Goal: Register for event/course

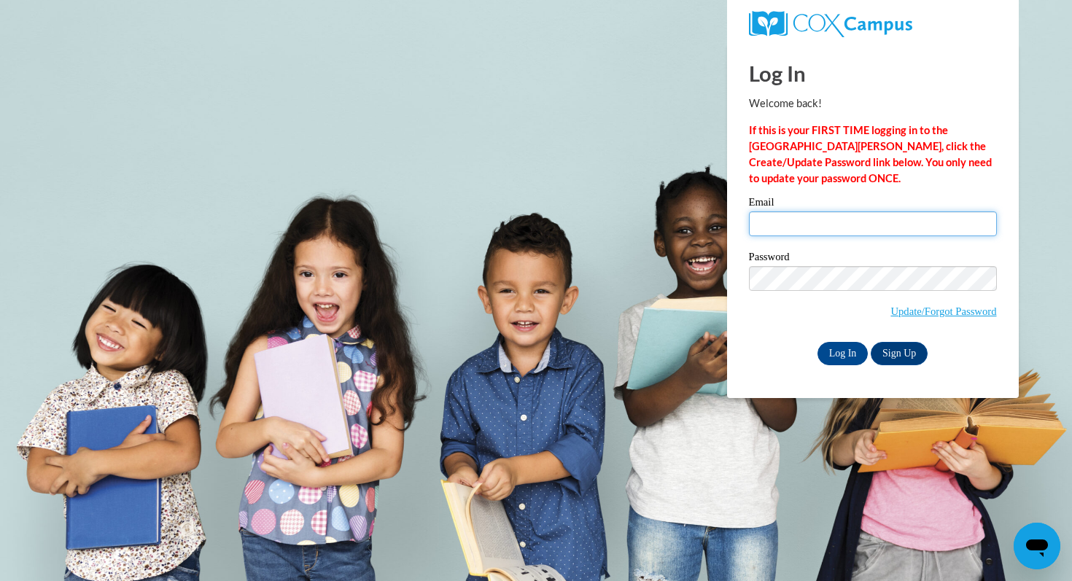
click at [785, 219] on input "Email" at bounding box center [873, 224] width 248 height 25
click at [731, 316] on div "Log In Welcome back! If this is your FIRST TIME logging in to the NEW Cox Campu…" at bounding box center [873, 221] width 314 height 355
click at [783, 221] on input "Email" at bounding box center [873, 224] width 248 height 25
click at [838, 229] on input "amberlyvargas062icloud.com" at bounding box center [873, 224] width 248 height 25
type input "amberlyvargas06@icloud.com"
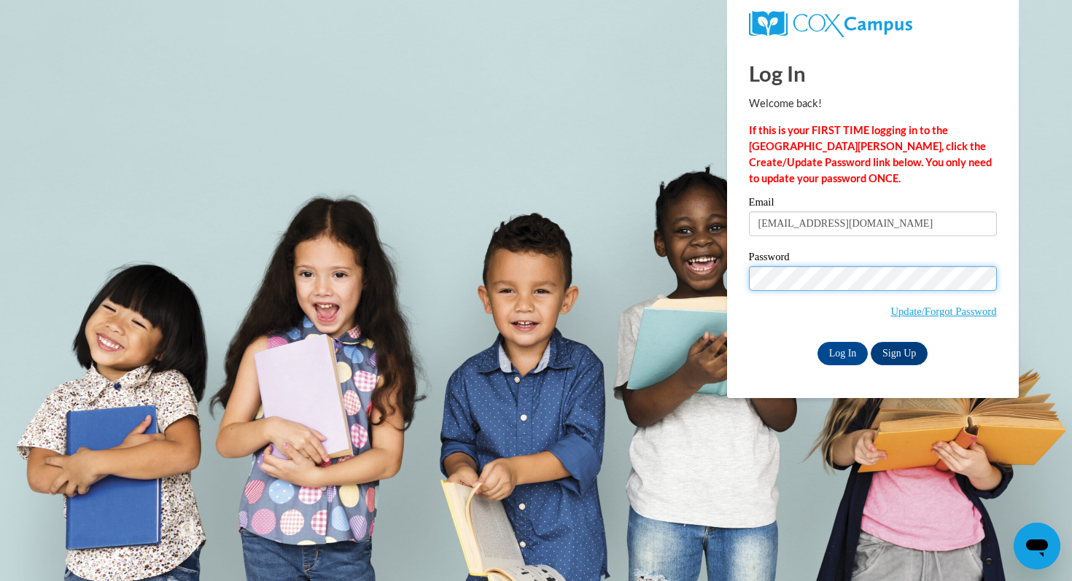
click at [818, 342] on input "Log In" at bounding box center [843, 353] width 51 height 23
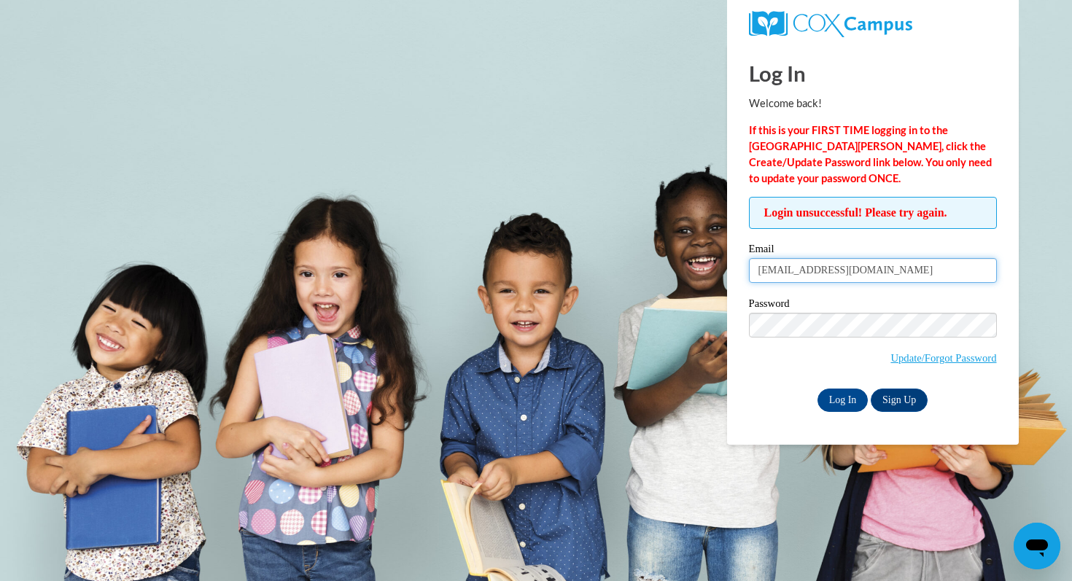
click at [902, 275] on input "amberlyvargas06@icloud.com" at bounding box center [873, 270] width 248 height 25
click at [913, 359] on link "Update/Forgot Password" at bounding box center [944, 358] width 106 height 12
click at [818, 268] on input "[EMAIL_ADDRESS][DOMAIN_NAME]" at bounding box center [873, 270] width 248 height 25
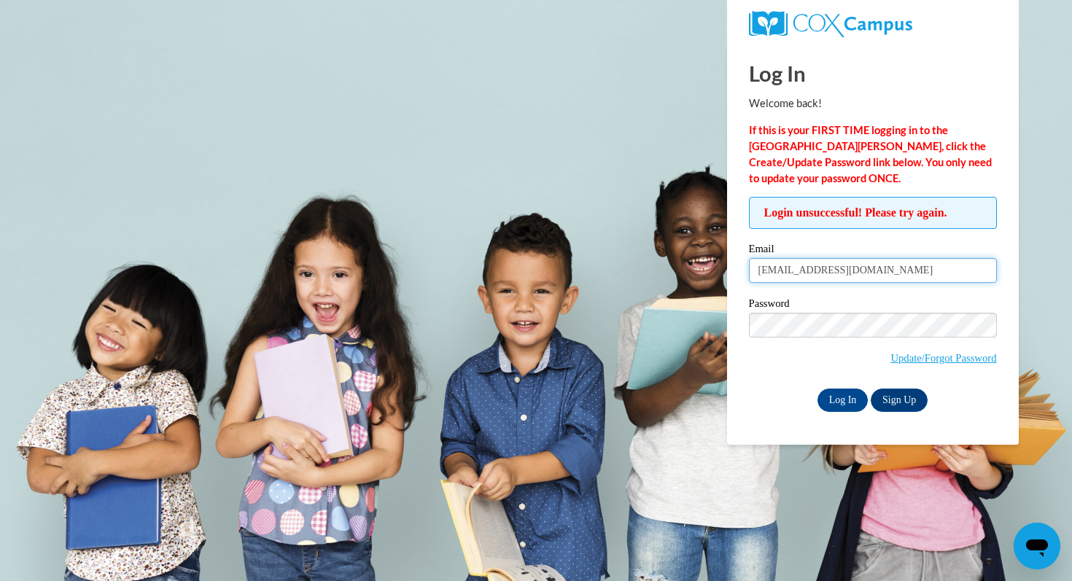
type input "avargas1@daltonstate.edu"
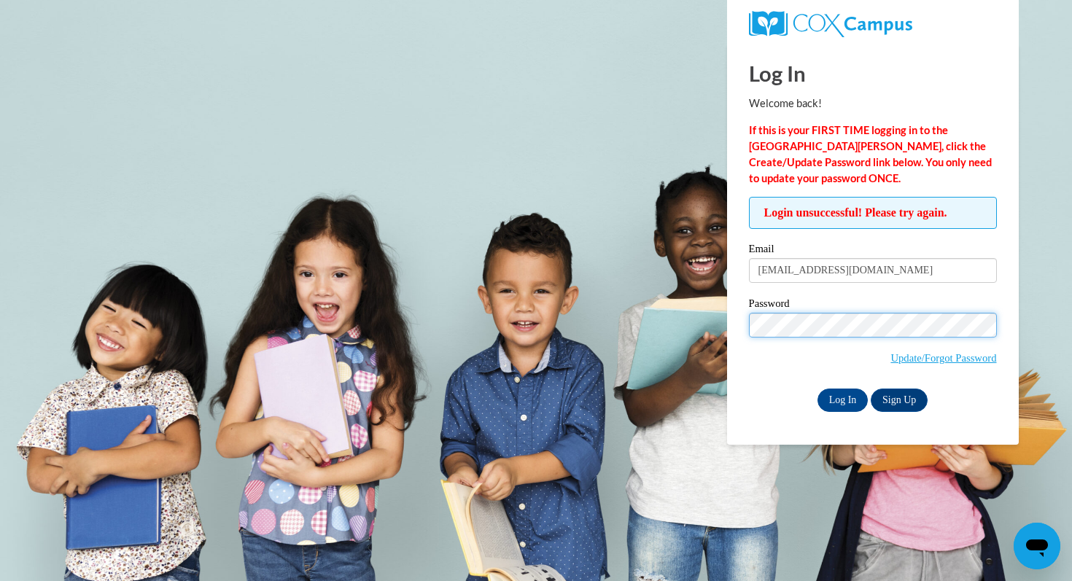
click at [818, 389] on input "Log In" at bounding box center [843, 400] width 51 height 23
click at [891, 357] on link "Update/Forgot Password" at bounding box center [944, 358] width 106 height 12
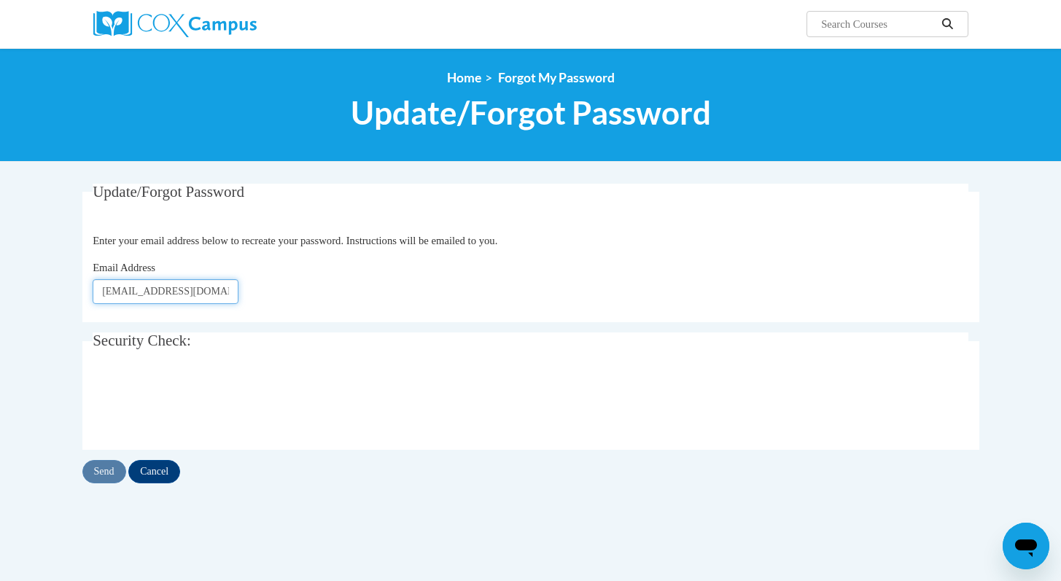
type input "avargas1@daltonstate.edu"
click at [104, 479] on input "Send" at bounding box center [104, 471] width 44 height 23
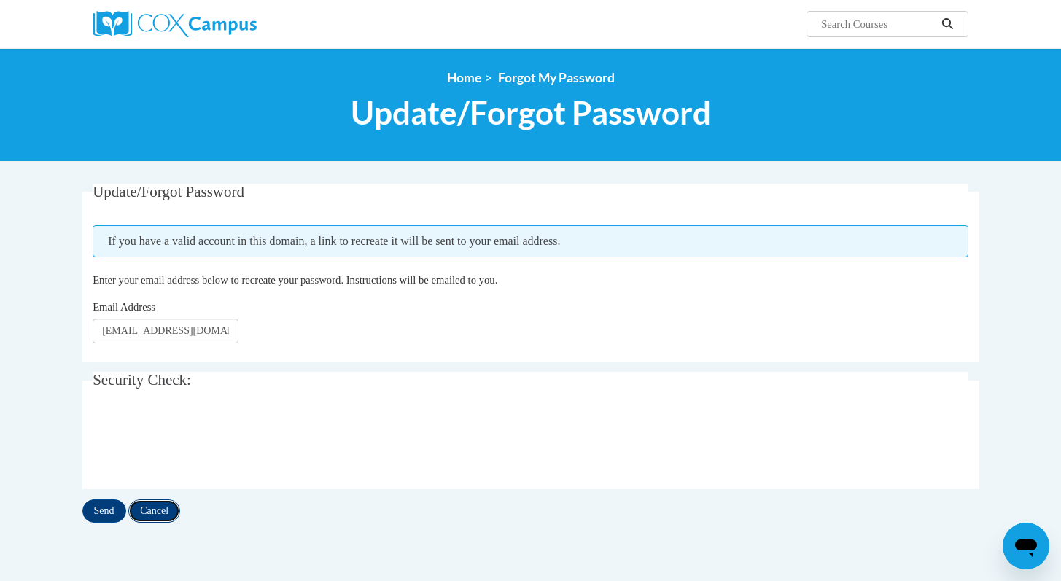
click at [160, 506] on input "Cancel" at bounding box center [154, 511] width 52 height 23
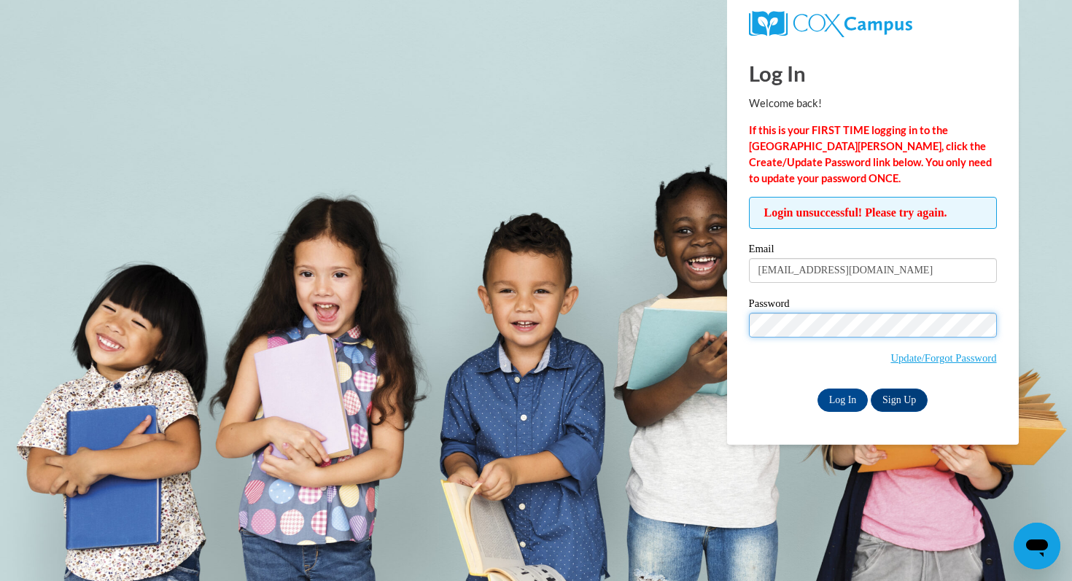
click at [818, 389] on input "Log In" at bounding box center [843, 400] width 51 height 23
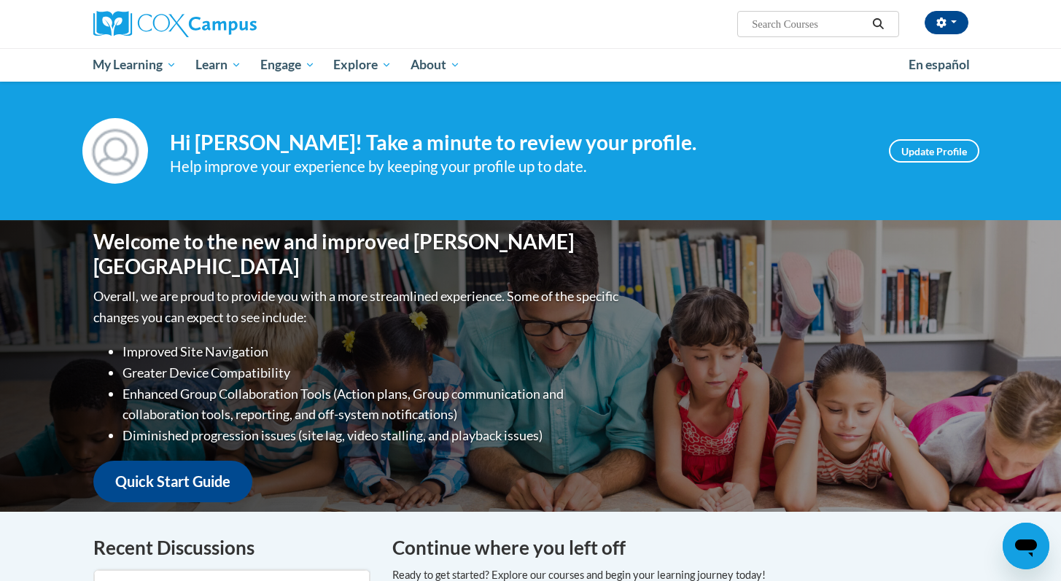
click at [786, 18] on input "Search..." at bounding box center [809, 24] width 117 height 18
type input "oral language"
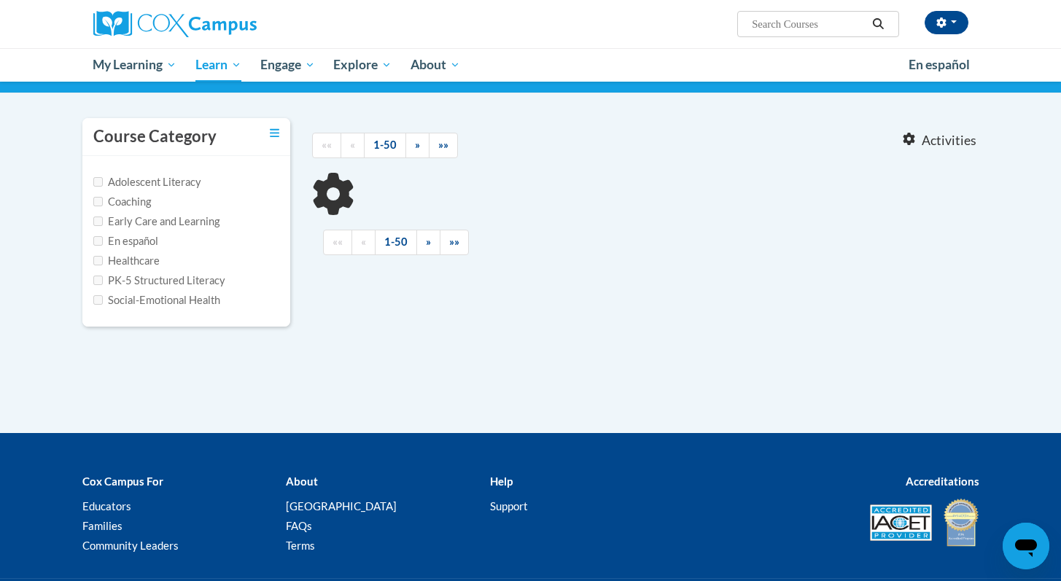
type input "oral language"
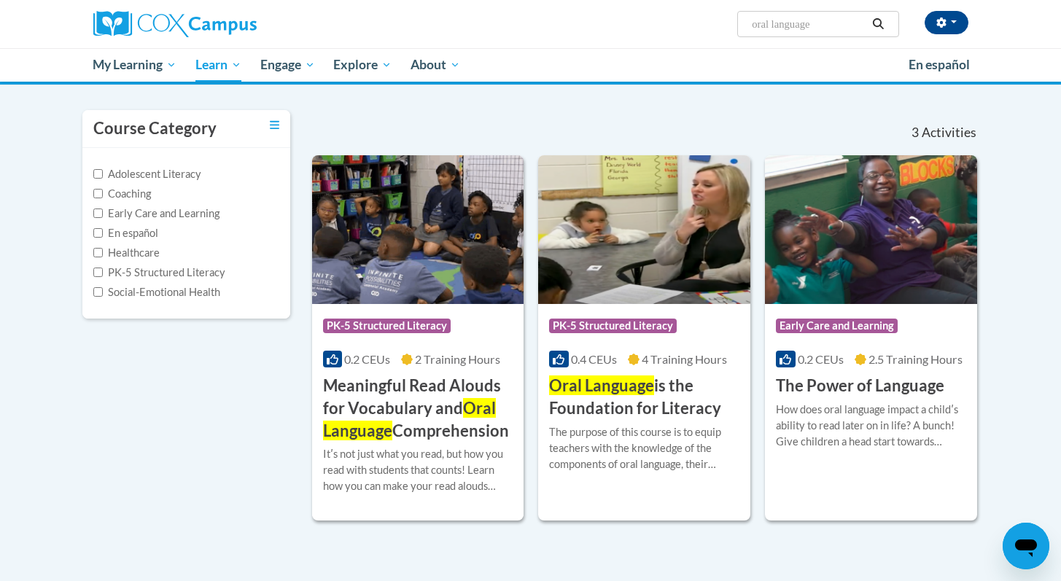
scroll to position [111, 0]
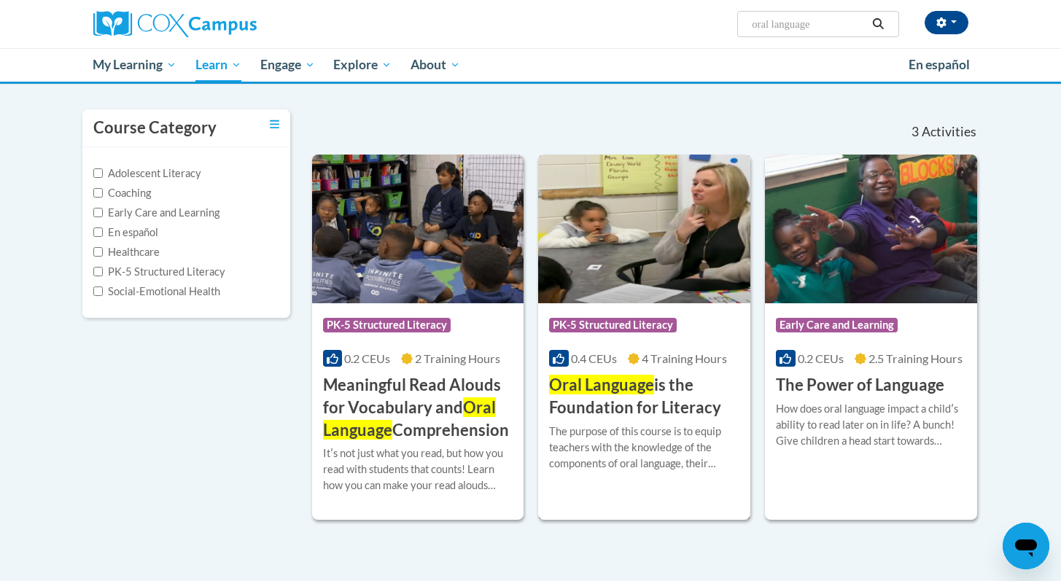
click at [650, 232] on img at bounding box center [644, 229] width 212 height 149
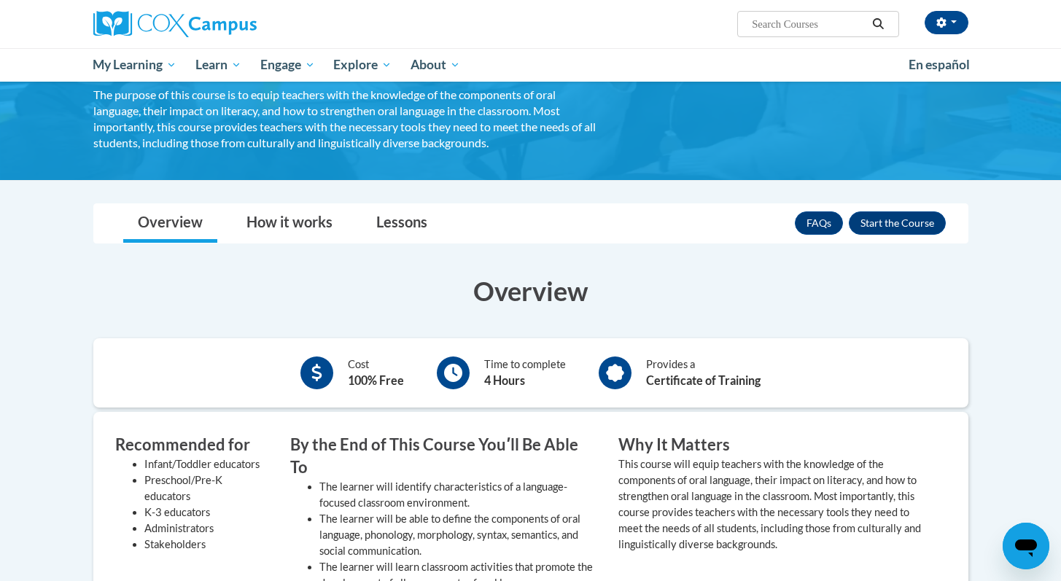
scroll to position [147, 0]
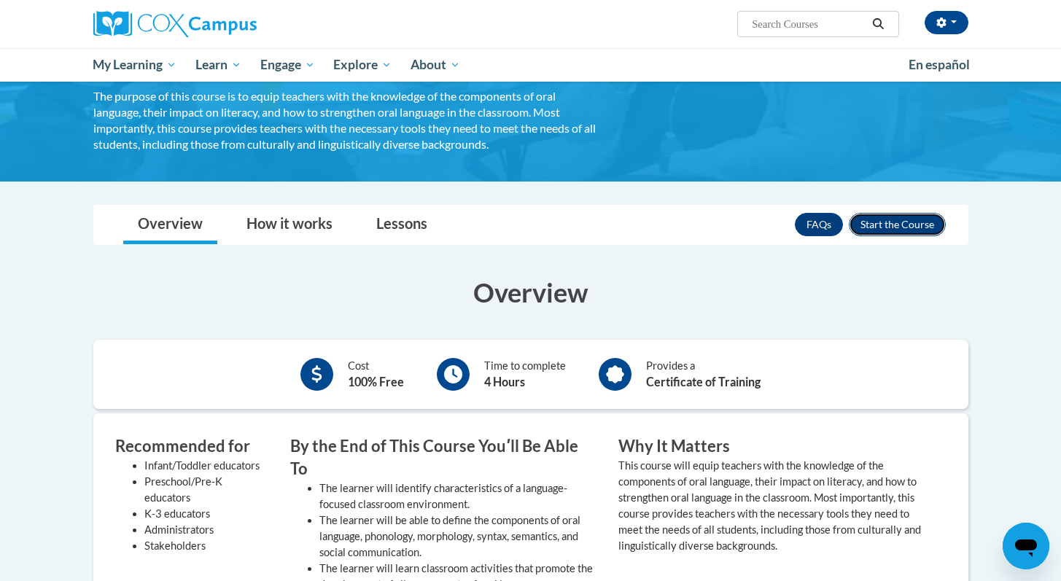
click at [900, 217] on button "Enroll" at bounding box center [897, 224] width 97 height 23
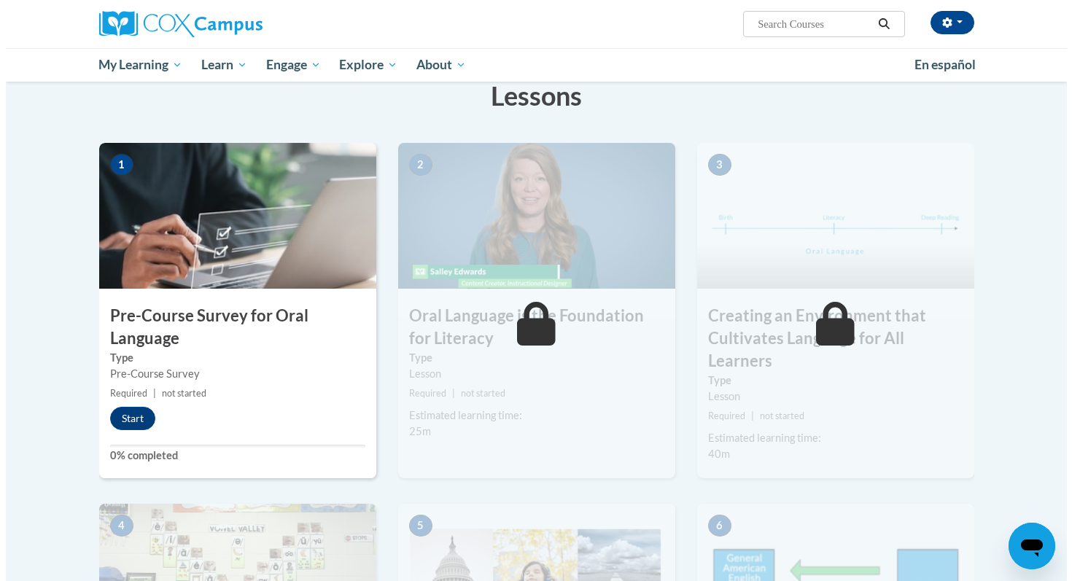
scroll to position [237, 0]
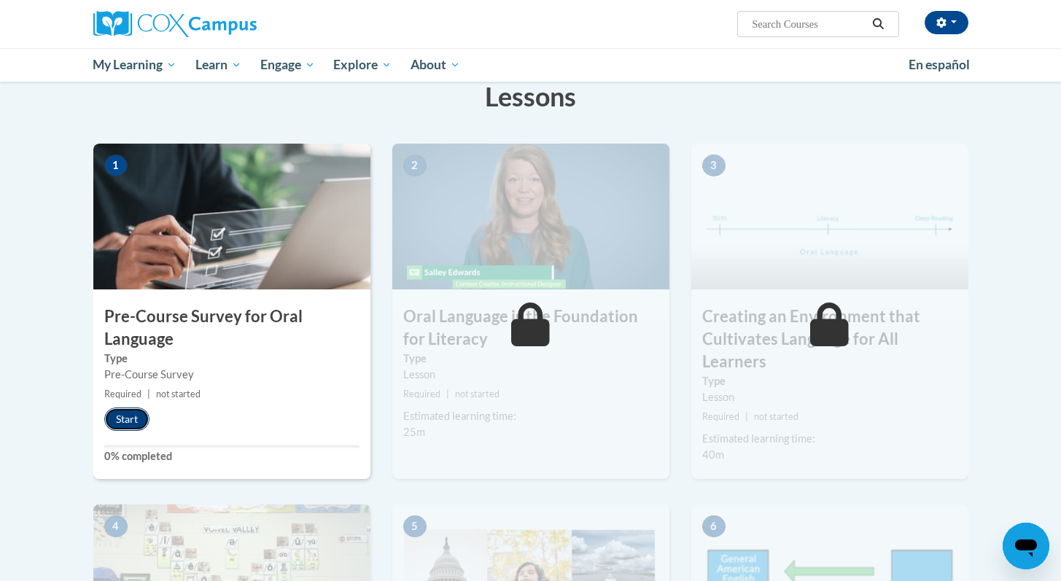
click at [128, 416] on button "Start" at bounding box center [126, 419] width 45 height 23
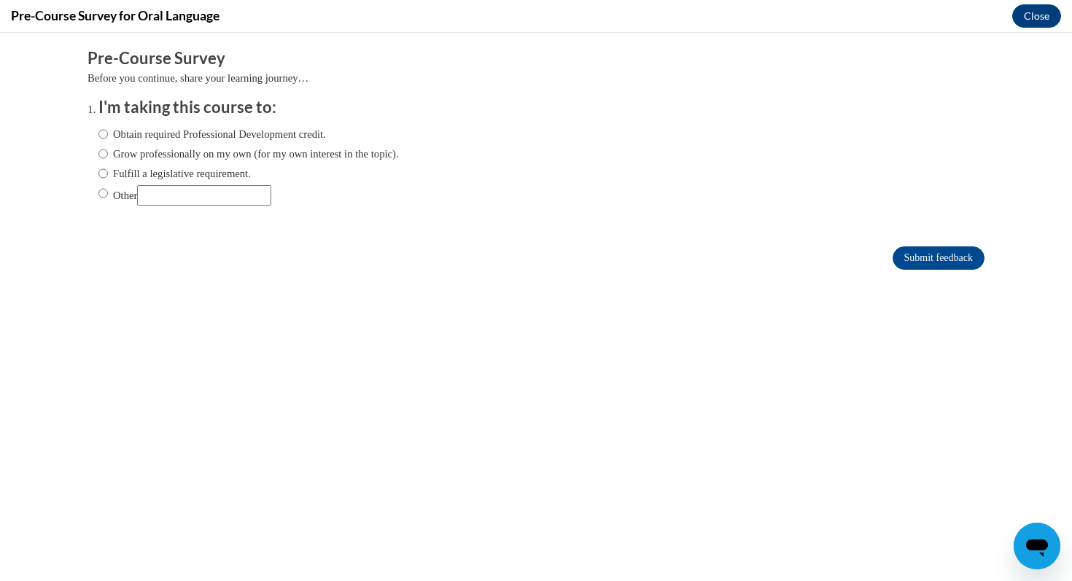
scroll to position [0, 0]
click at [98, 192] on input "Other" at bounding box center [102, 193] width 9 height 16
radio input "true"
click at [98, 152] on input "Grow professionally on my own (for my own interest in the topic)." at bounding box center [102, 154] width 9 height 16
radio input "true"
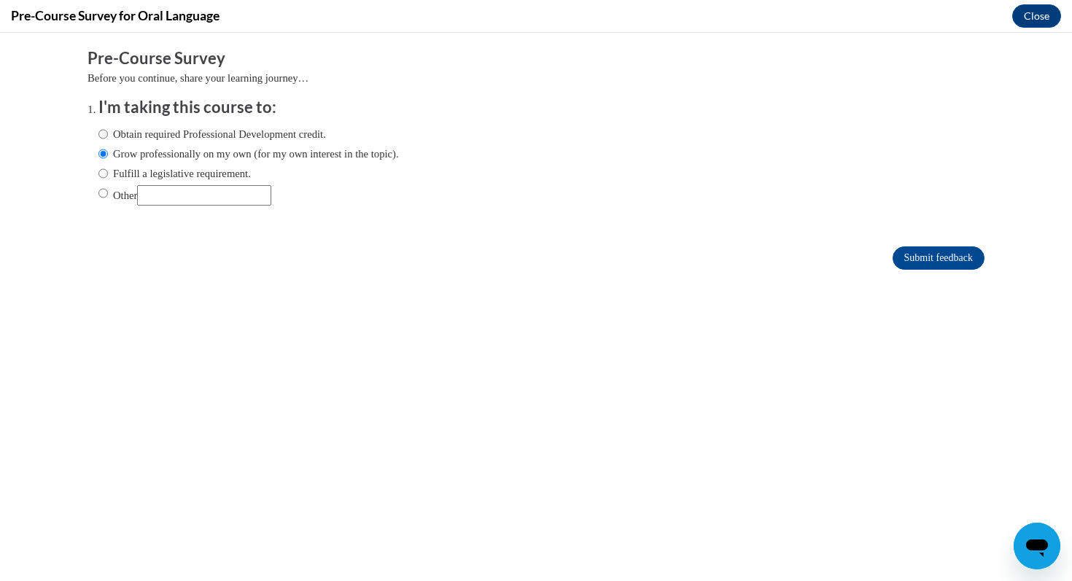
click at [266, 131] on label "Obtain required Professional Development credit." at bounding box center [212, 134] width 228 height 16
click at [108, 131] on input "Obtain required Professional Development credit." at bounding box center [102, 134] width 9 height 16
radio input "true"
click at [913, 249] on input "Submit feedback" at bounding box center [939, 258] width 92 height 23
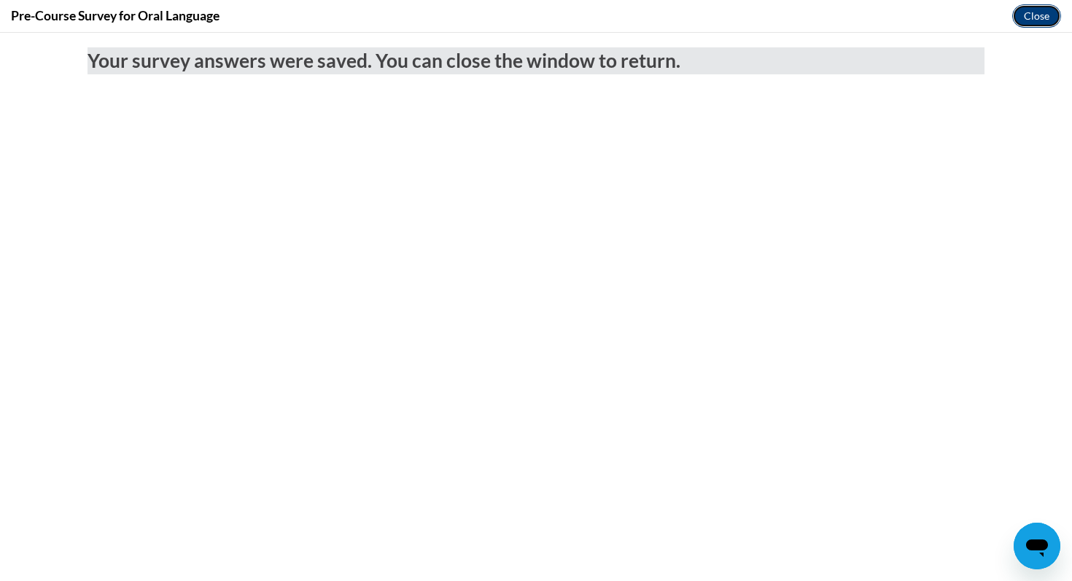
click at [1020, 20] on button "Close" at bounding box center [1036, 15] width 49 height 23
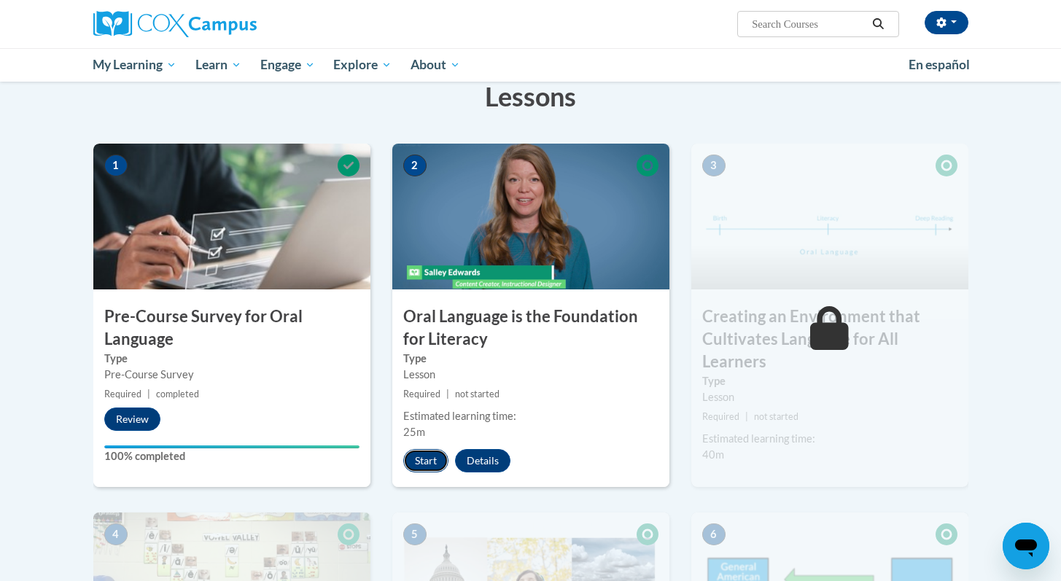
click at [427, 462] on button "Start" at bounding box center [425, 460] width 45 height 23
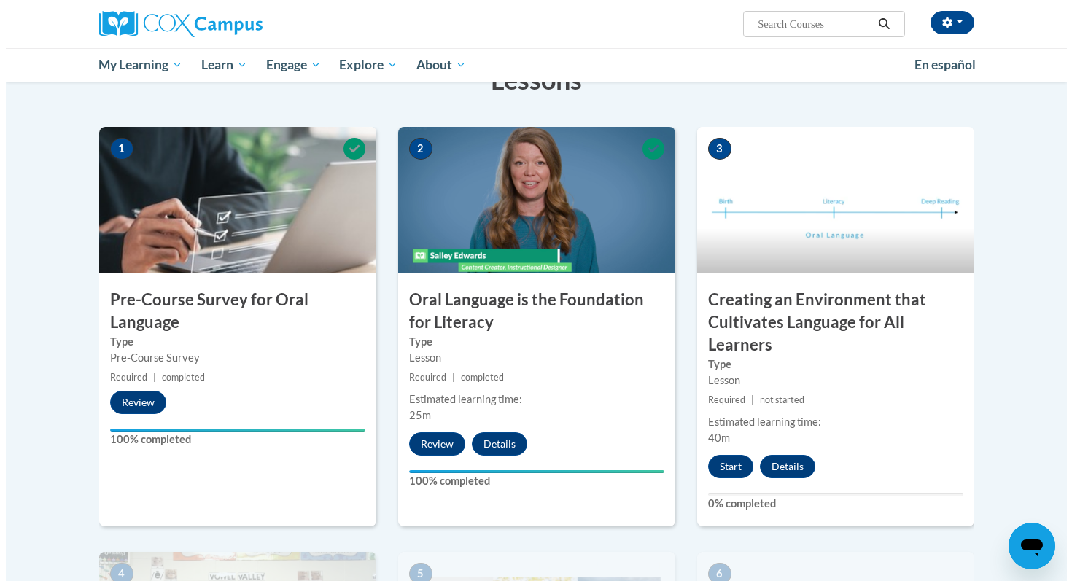
scroll to position [256, 0]
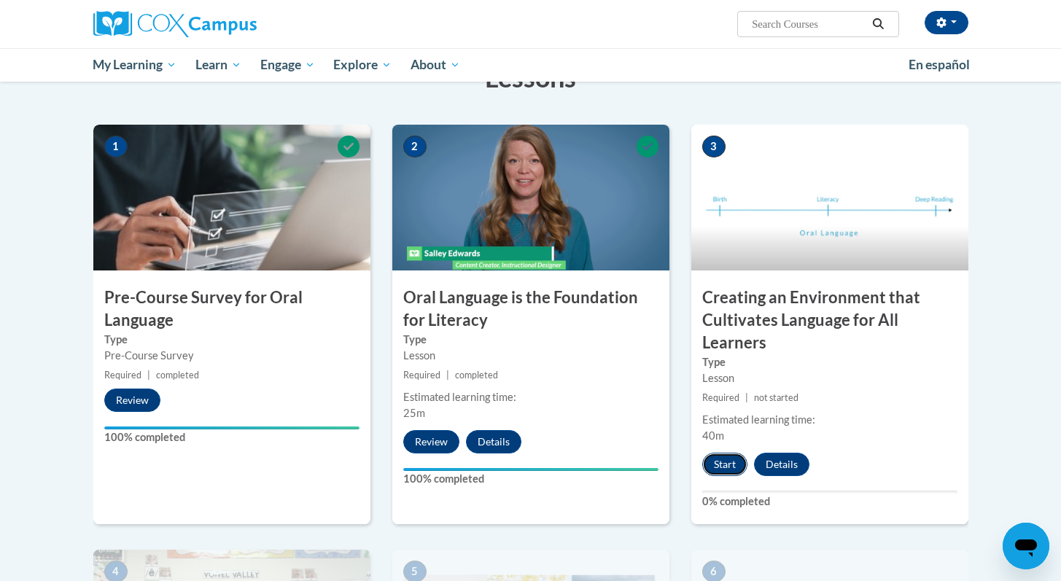
click at [729, 459] on button "Start" at bounding box center [724, 464] width 45 height 23
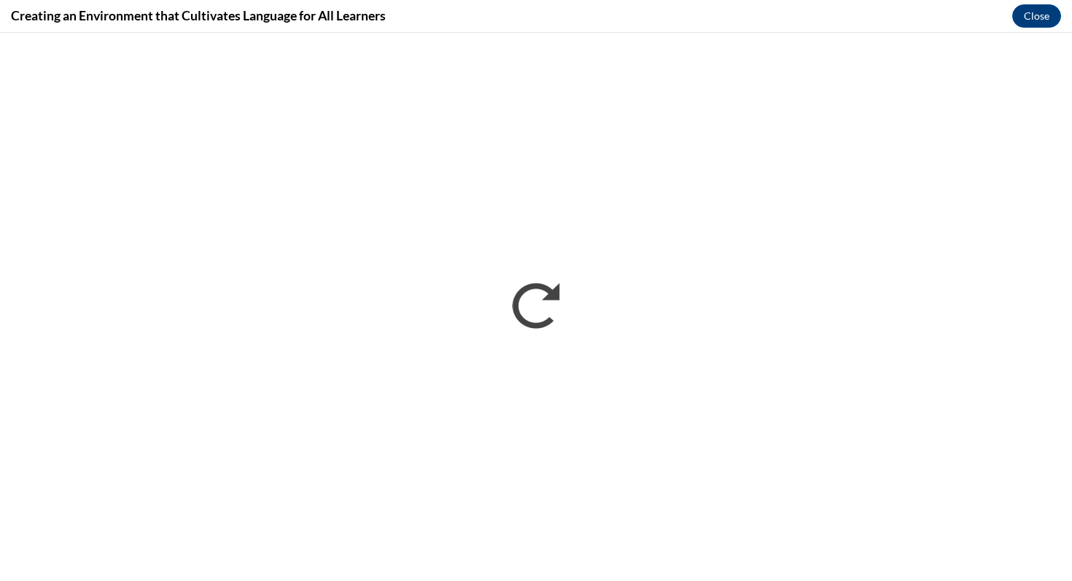
scroll to position [0, 0]
